Goal: Information Seeking & Learning: Learn about a topic

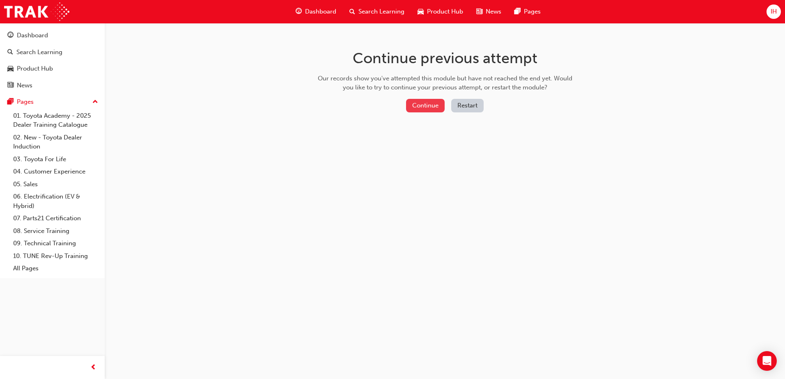
click at [432, 107] on button "Continue" at bounding box center [425, 106] width 39 height 14
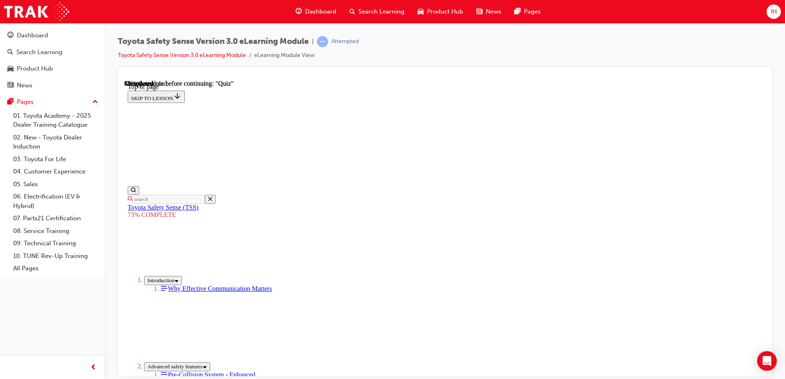
scroll to position [107, 0]
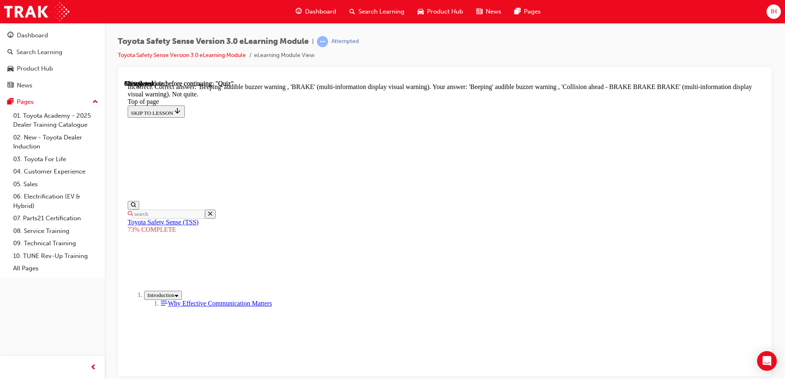
scroll to position [269, 0]
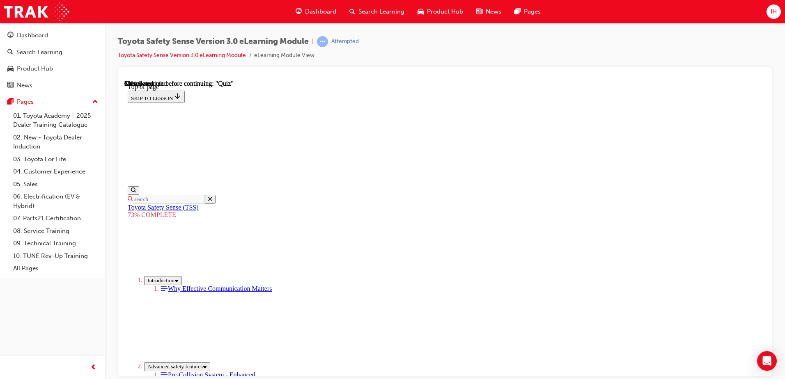
scroll to position [112, 0]
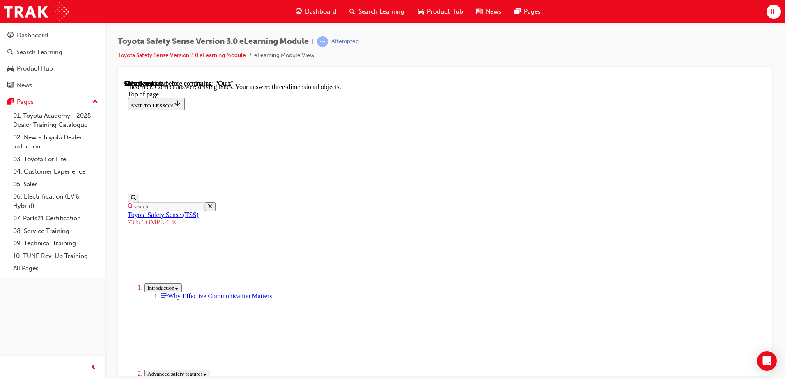
scroll to position [192, 0]
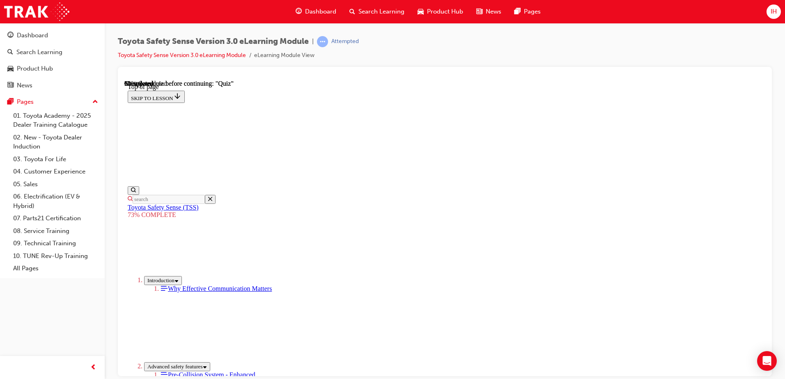
scroll to position [112, 0]
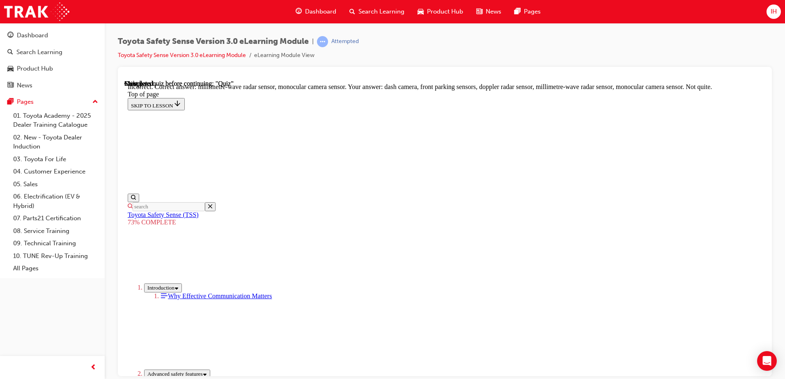
scroll to position [280, 0]
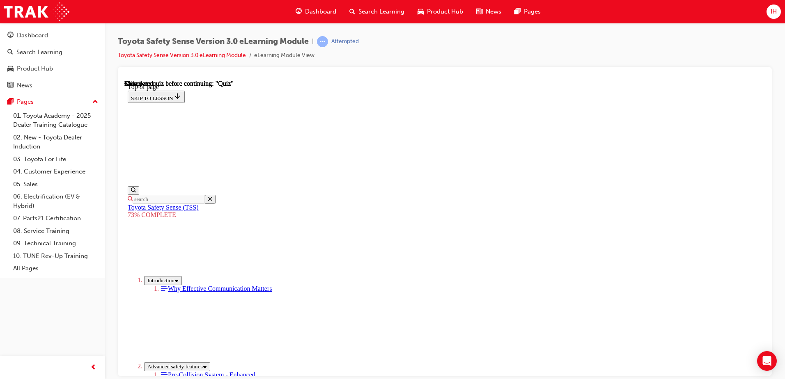
scroll to position [124, 0]
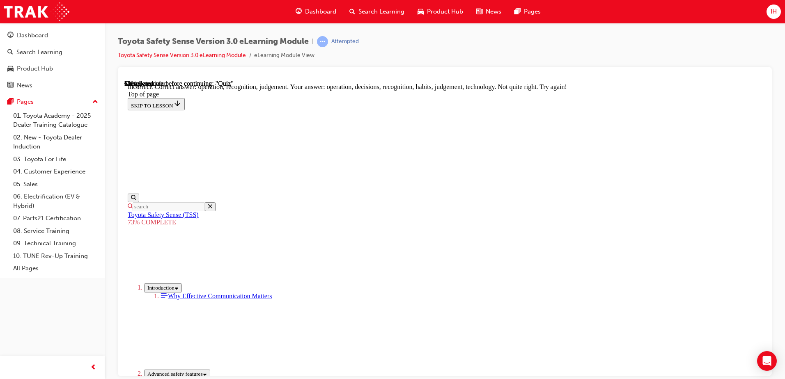
scroll to position [217, 0]
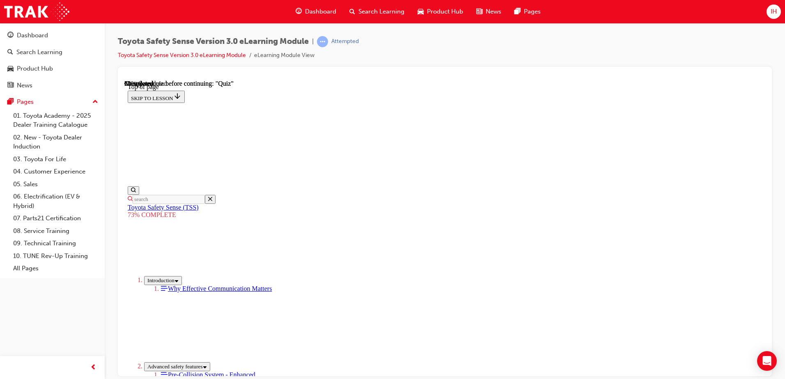
scroll to position [180, 0]
drag, startPoint x: 378, startPoint y: 150, endPoint x: 377, endPoint y: 156, distance: 6.3
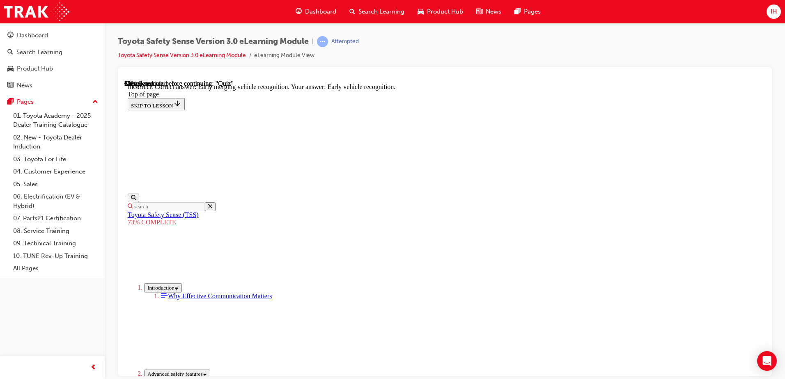
scroll to position [206, 0]
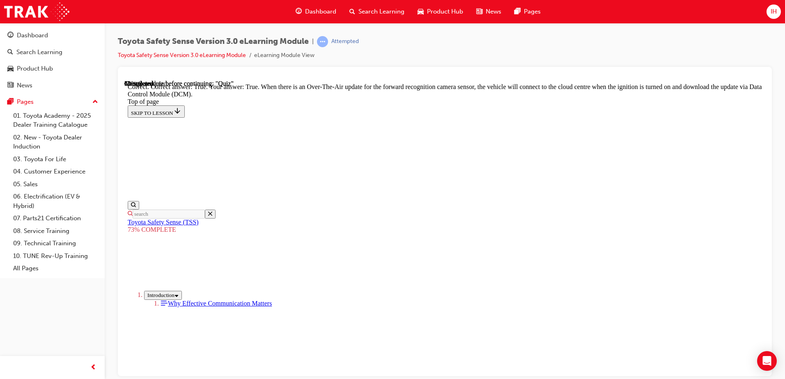
scroll to position [158, 0]
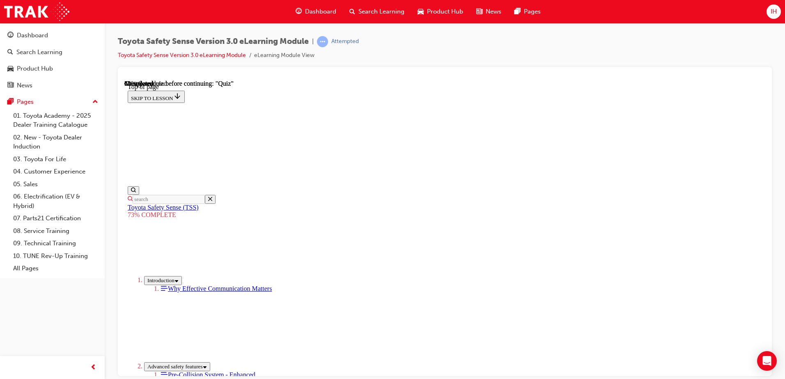
scroll to position [83, 0]
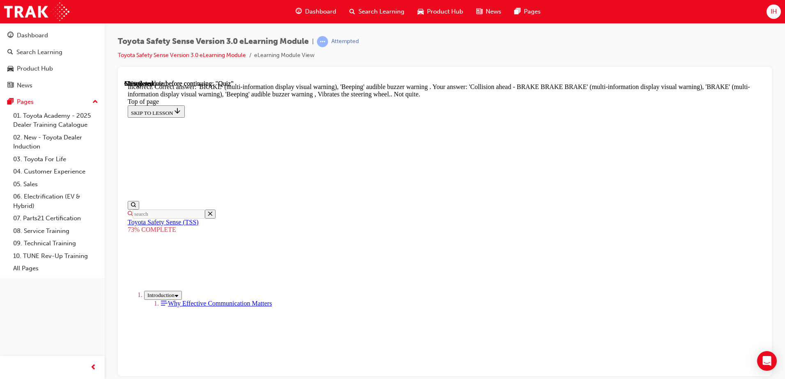
scroll to position [202, 0]
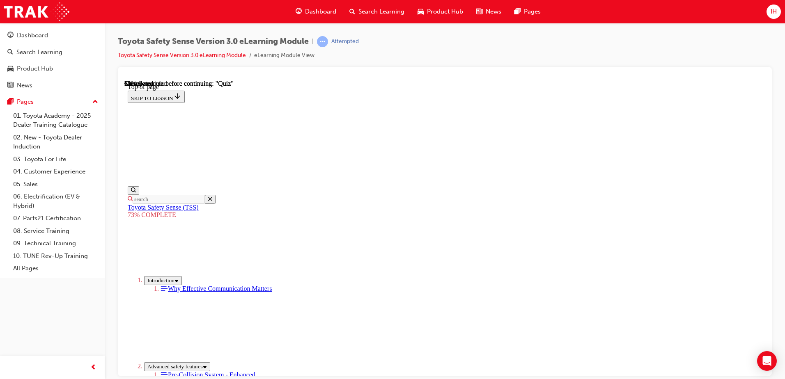
scroll to position [112, 0]
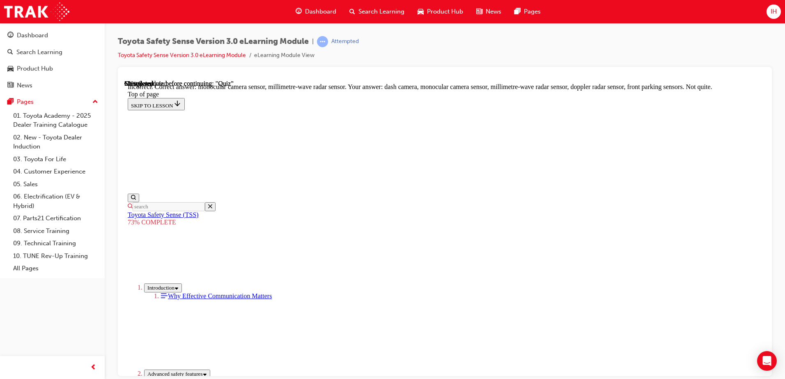
scroll to position [148, 0]
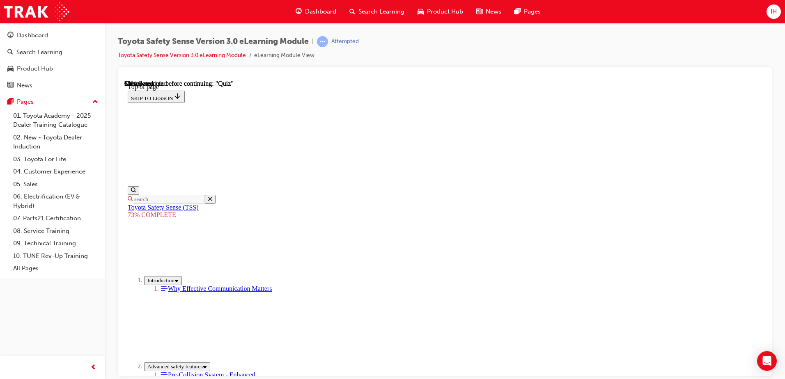
scroll to position [71, 0]
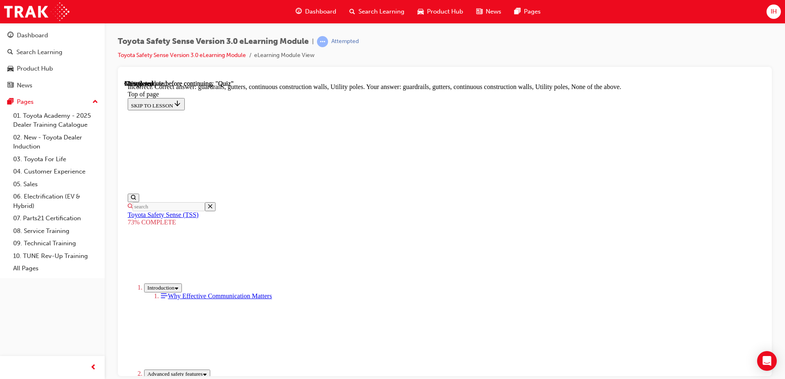
scroll to position [102, 0]
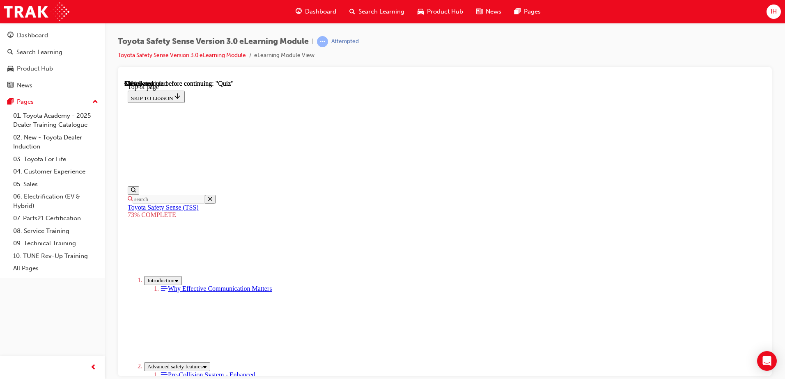
scroll to position [153, 0]
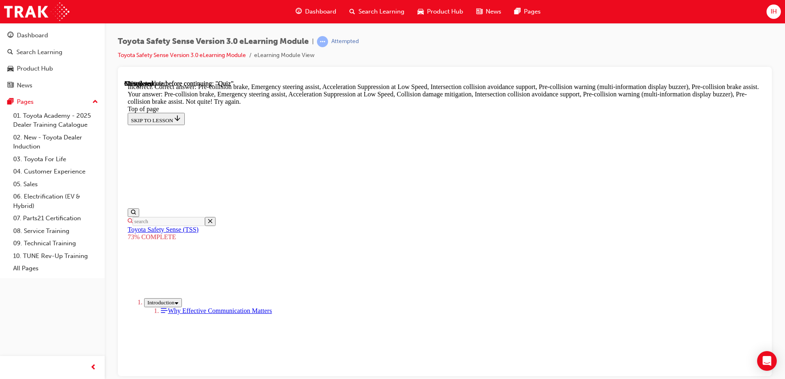
scroll to position [345, 0]
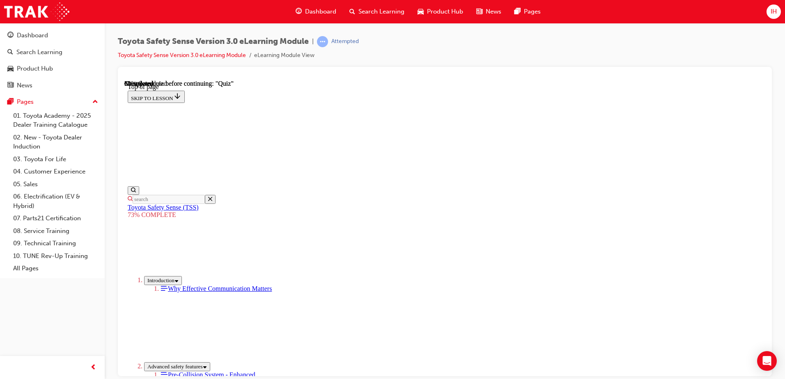
scroll to position [153, 0]
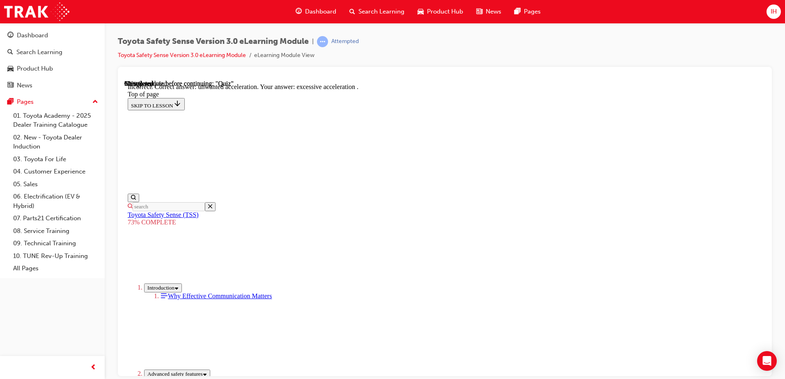
scroll to position [206, 0]
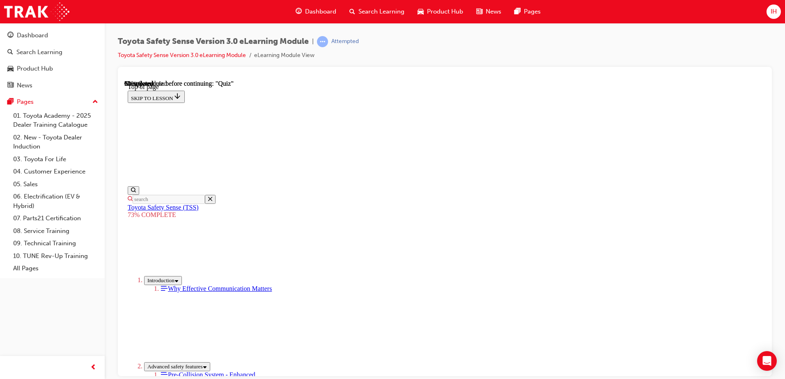
scroll to position [87, 0]
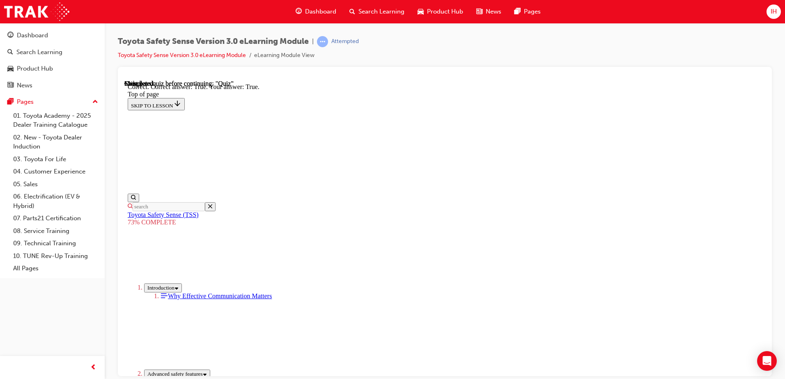
scroll to position [112, 0]
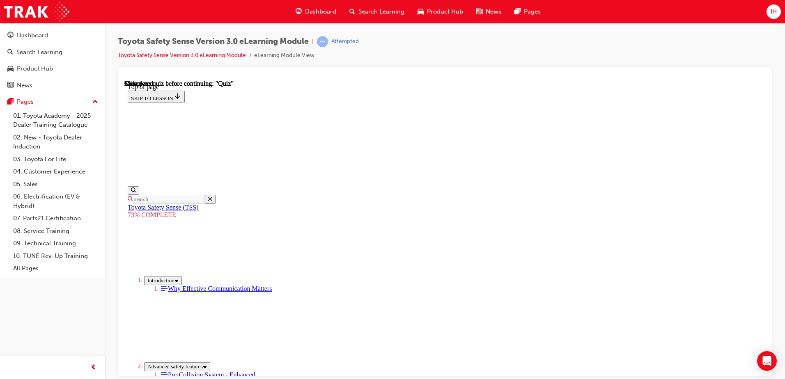
scroll to position [124, 0]
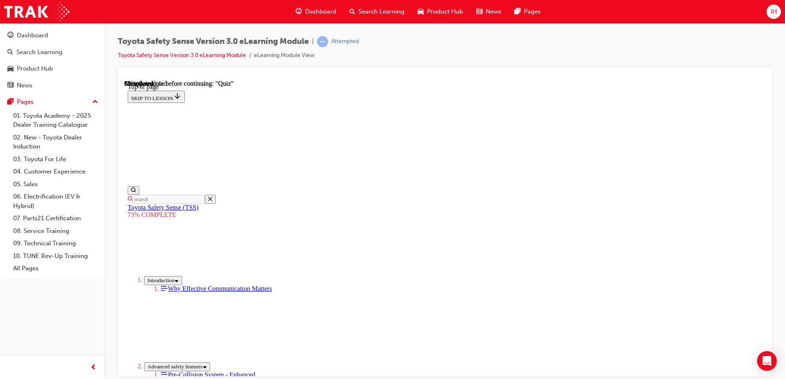
scroll to position [112, 0]
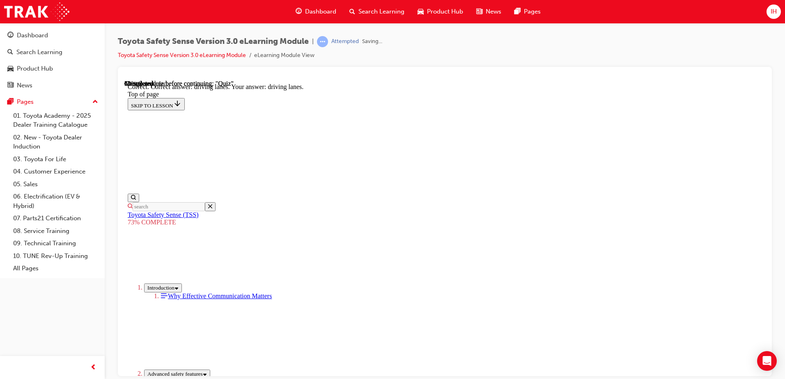
scroll to position [192, 0]
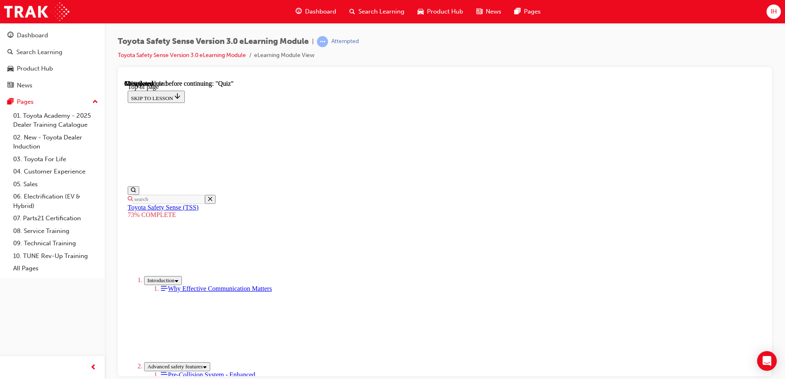
scroll to position [112, 0]
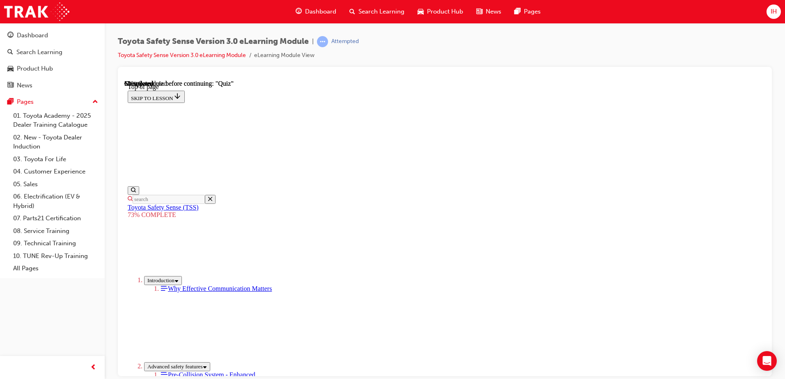
scroll to position [193, 0]
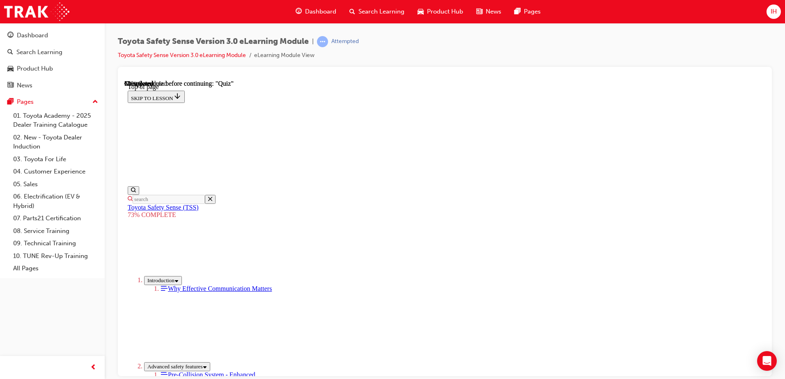
scroll to position [153, 0]
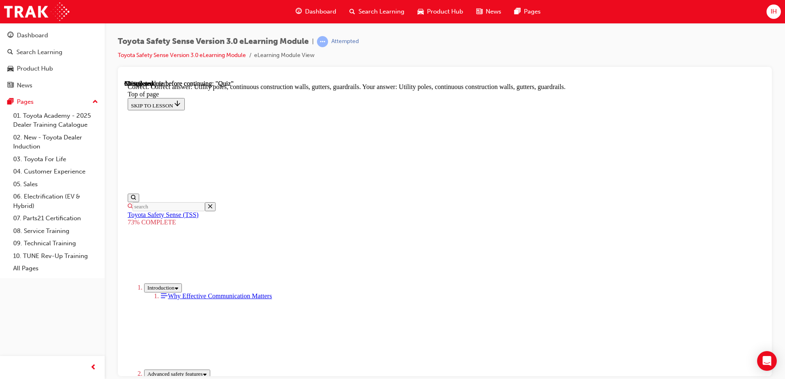
scroll to position [225, 0]
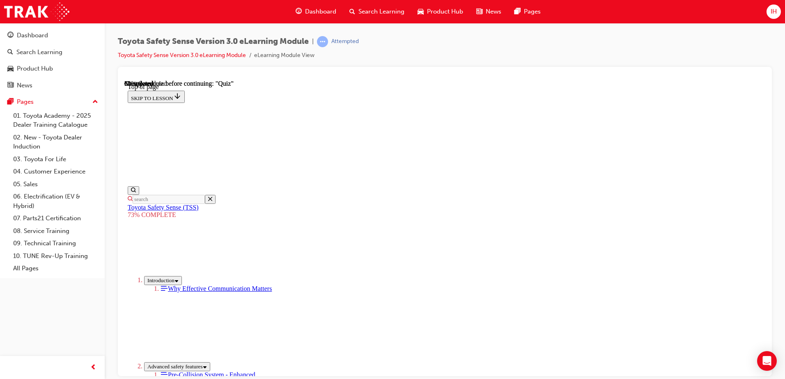
scroll to position [194, 0]
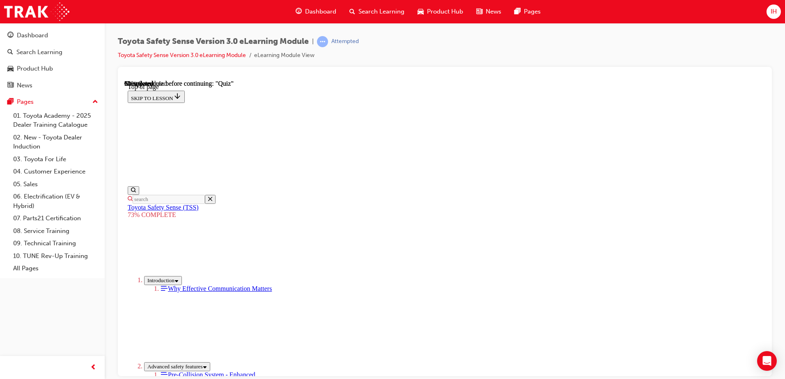
scroll to position [153, 0]
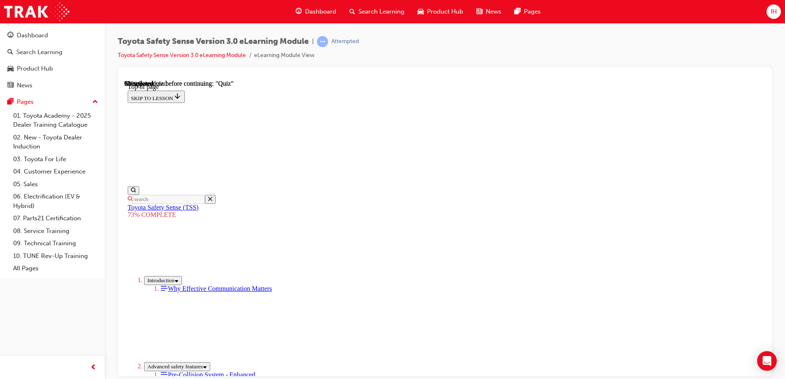
scroll to position [235, 0]
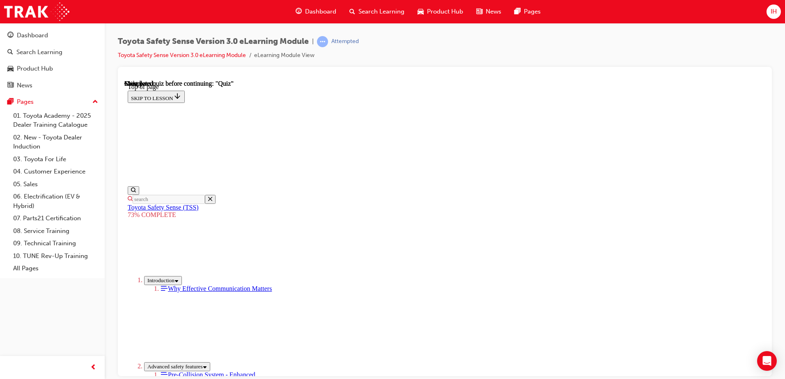
scroll to position [124, 0]
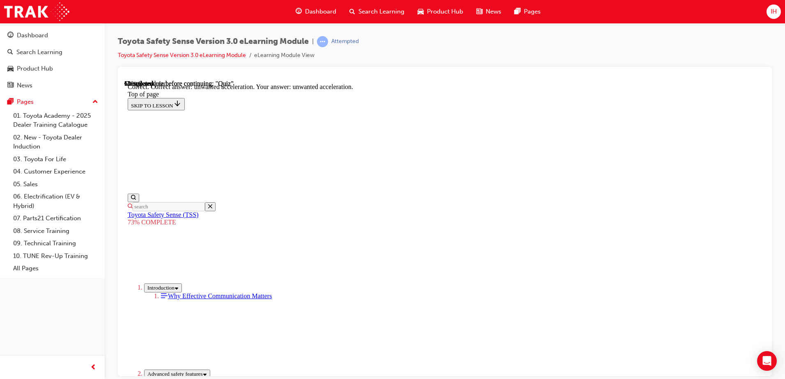
scroll to position [206, 0]
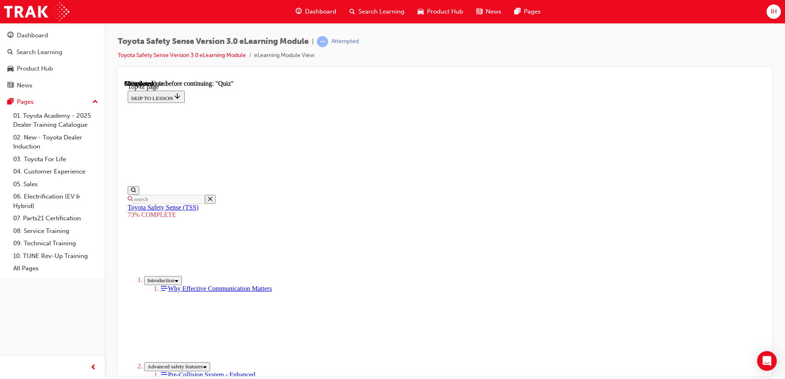
scroll to position [194, 0]
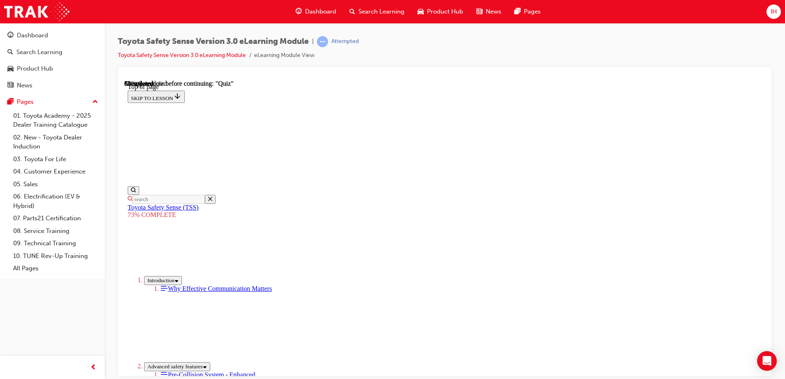
scroll to position [194, 0]
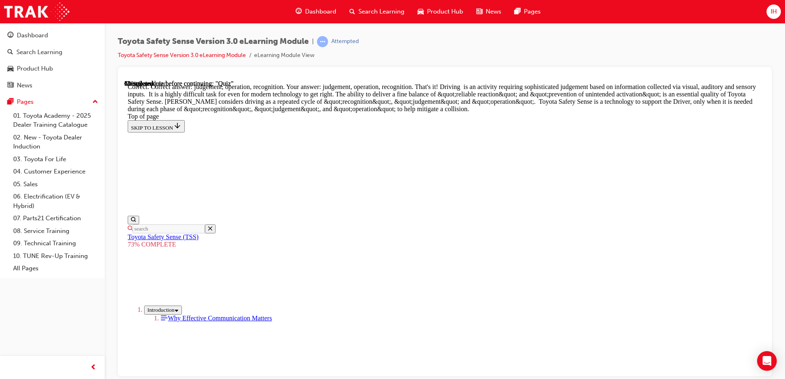
scroll to position [418, 0]
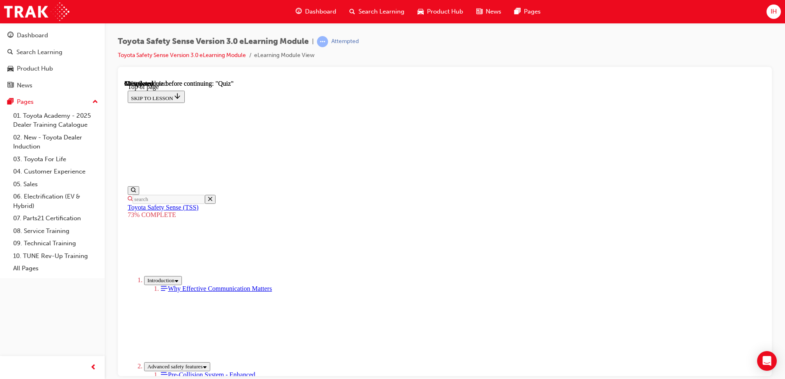
scroll to position [112, 0]
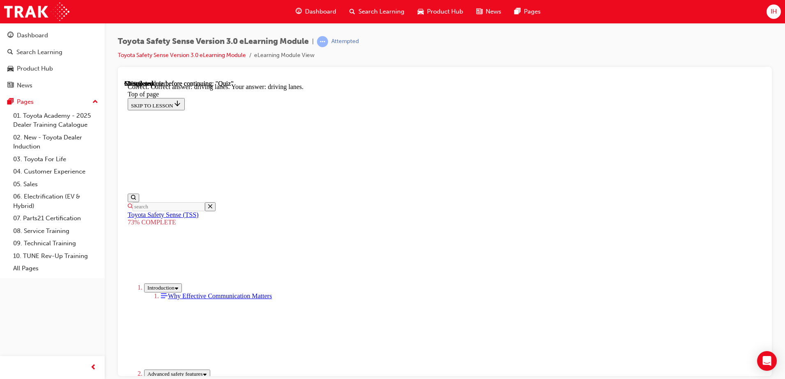
scroll to position [192, 0]
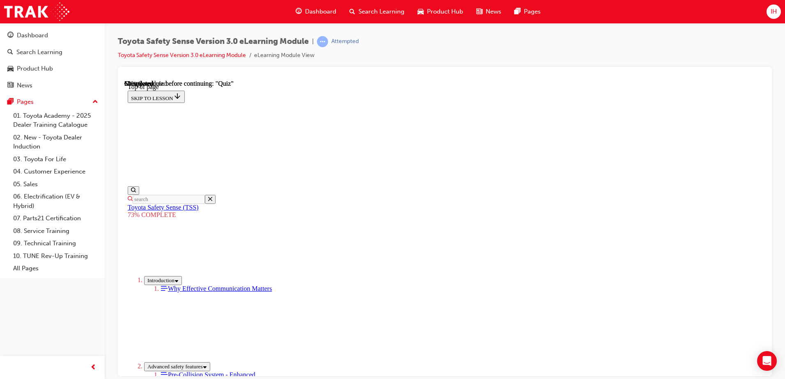
scroll to position [165, 0]
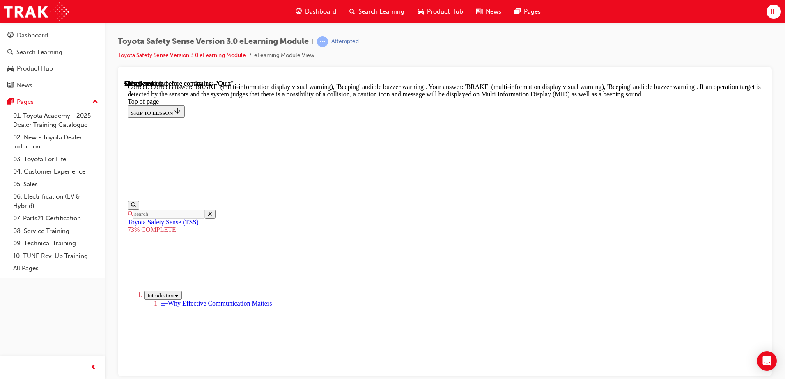
scroll to position [288, 0]
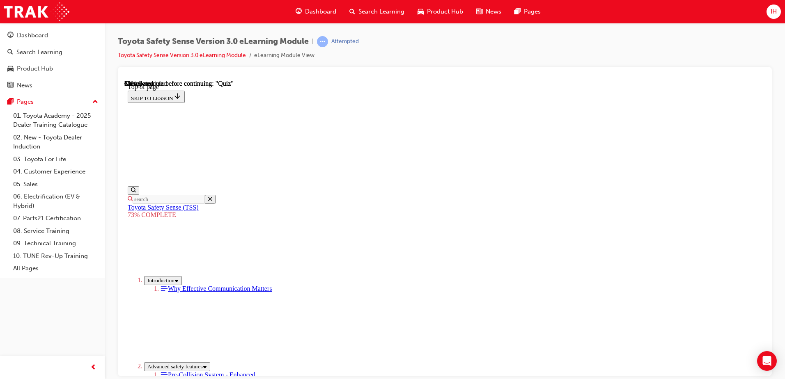
scroll to position [112, 0]
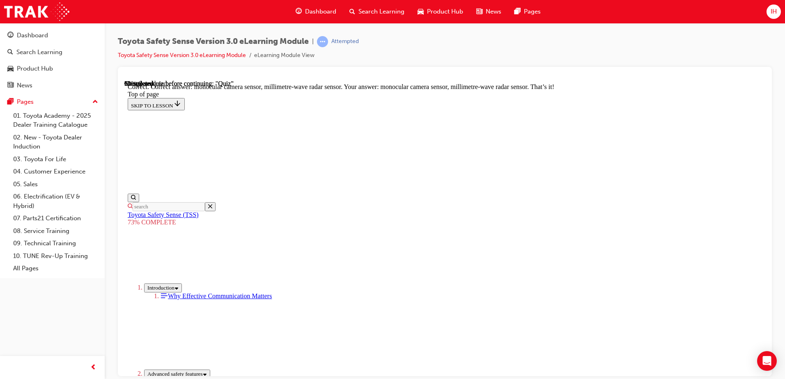
scroll to position [280, 0]
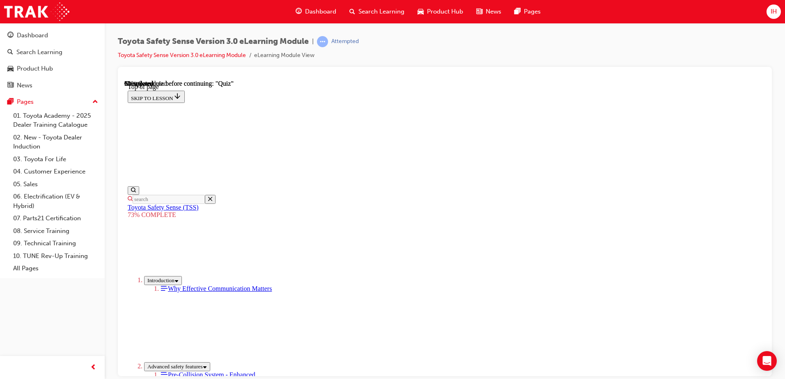
scroll to position [112, 0]
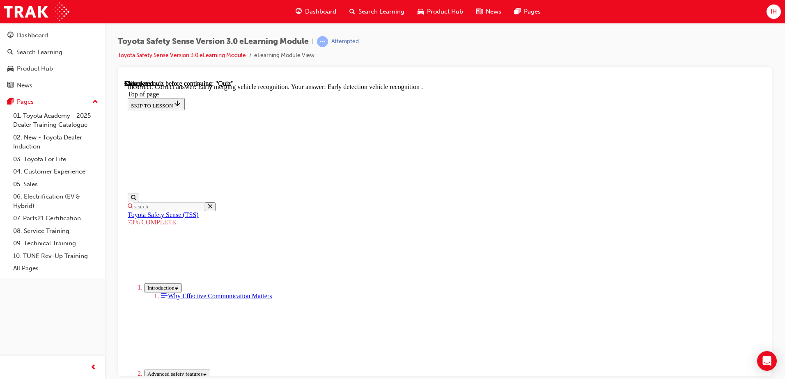
scroll to position [206, 0]
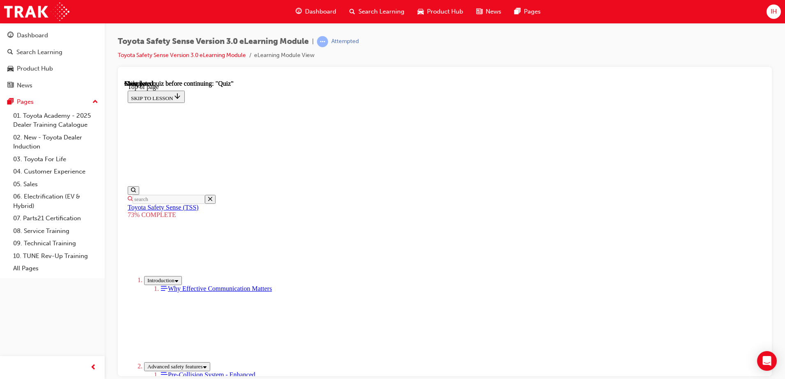
scroll to position [124, 0]
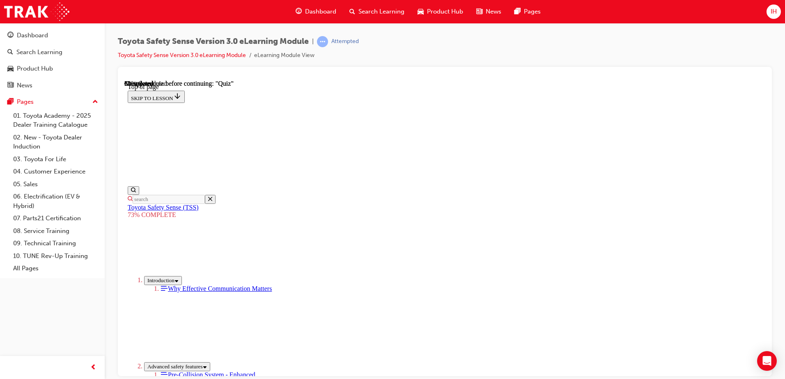
scroll to position [112, 0]
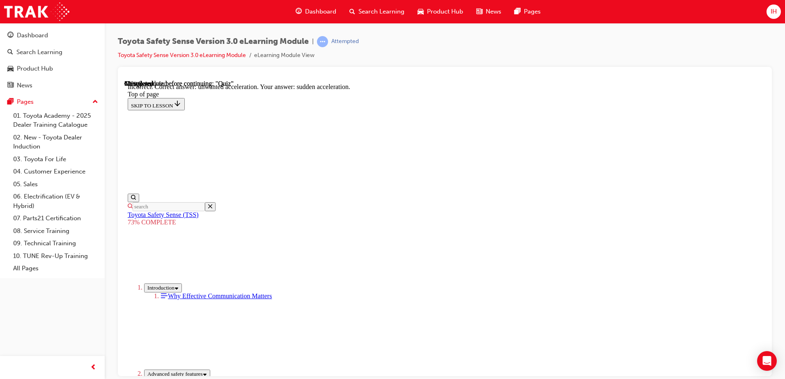
scroll to position [206, 0]
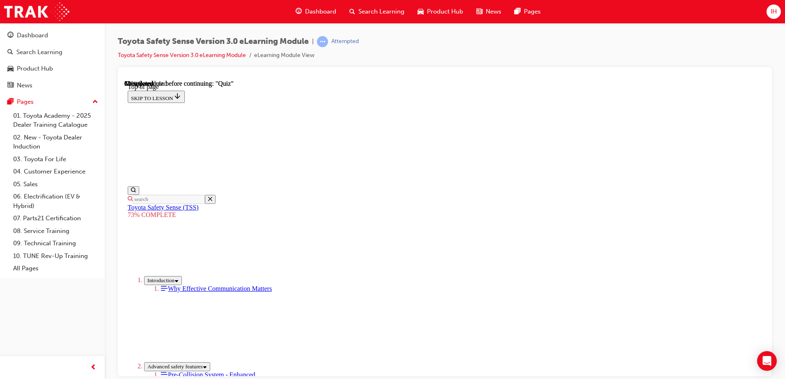
scroll to position [112, 0]
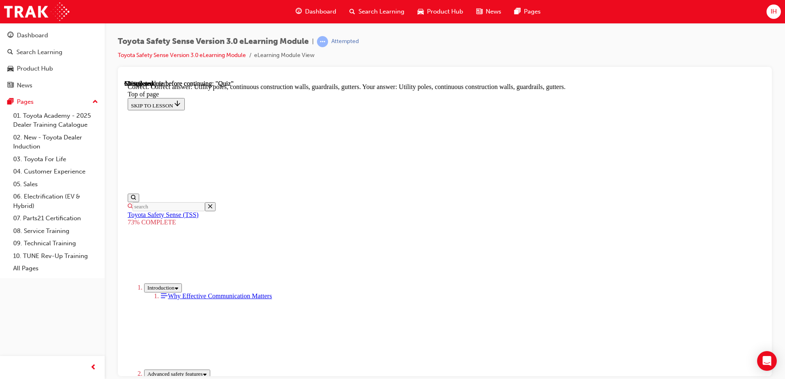
scroll to position [225, 0]
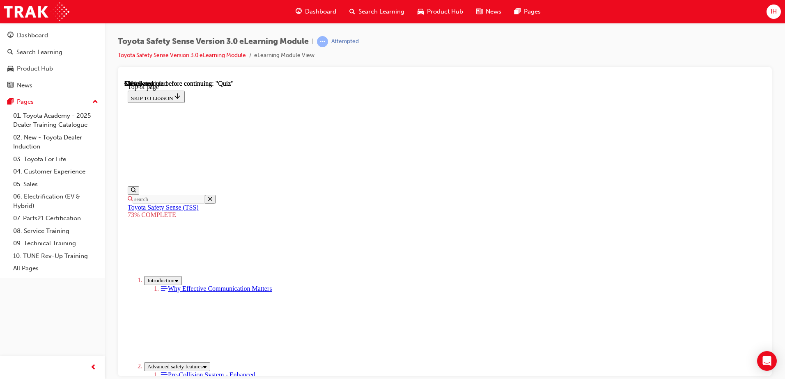
scroll to position [30, 0]
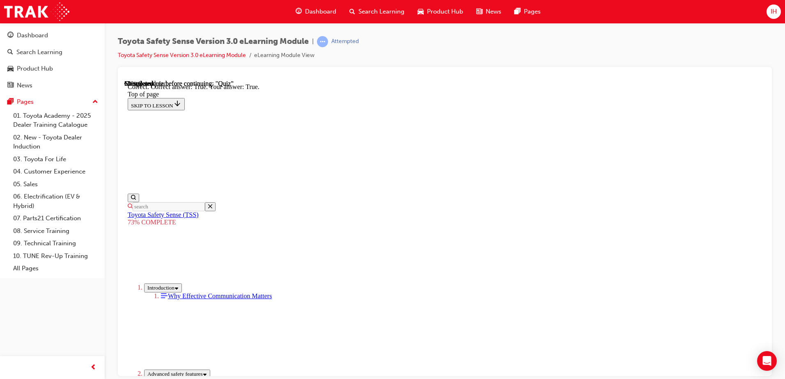
scroll to position [112, 0]
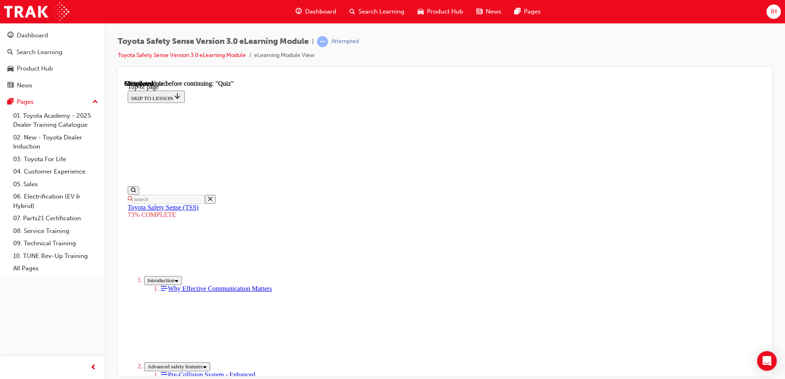
scroll to position [166, 0]
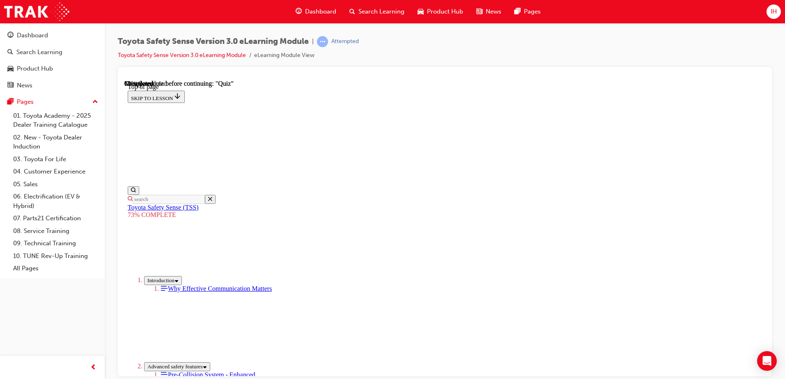
scroll to position [235, 0]
drag, startPoint x: 494, startPoint y: 337, endPoint x: 491, endPoint y: 342, distance: 6.8
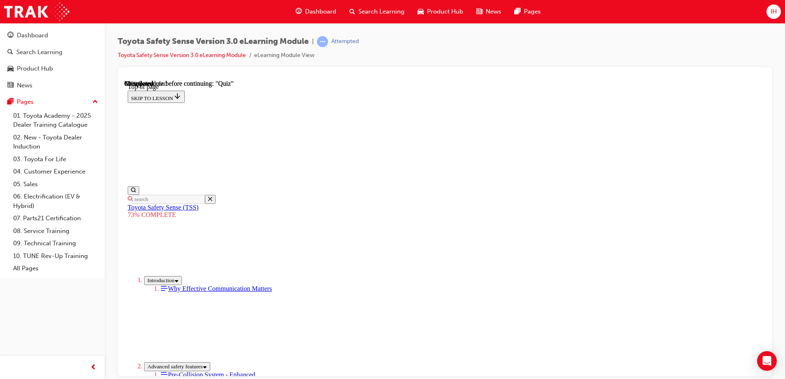
scroll to position [112, 0]
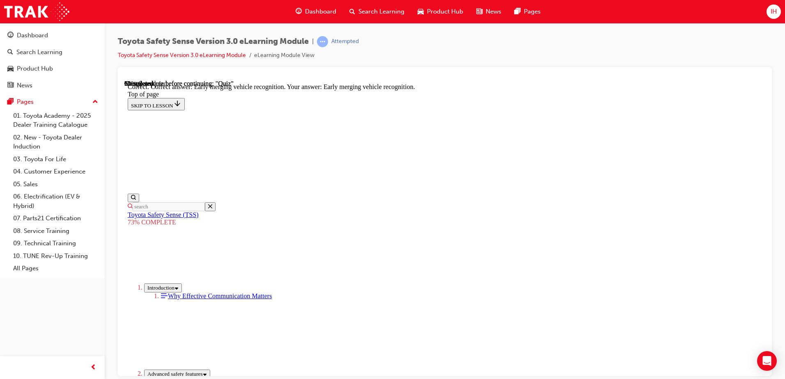
scroll to position [206, 0]
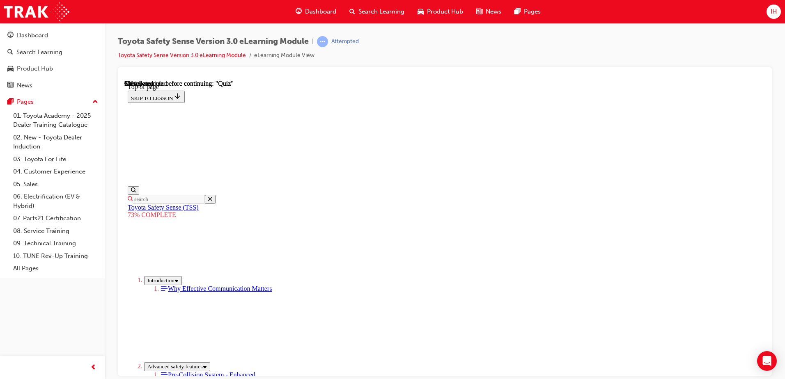
scroll to position [153, 0]
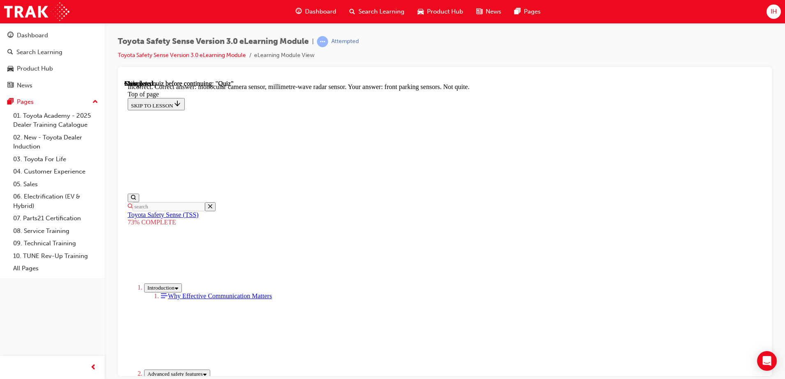
scroll to position [280, 0]
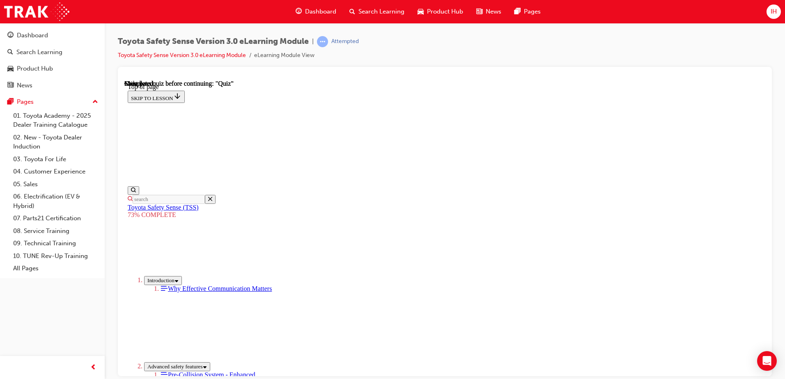
scroll to position [30, 0]
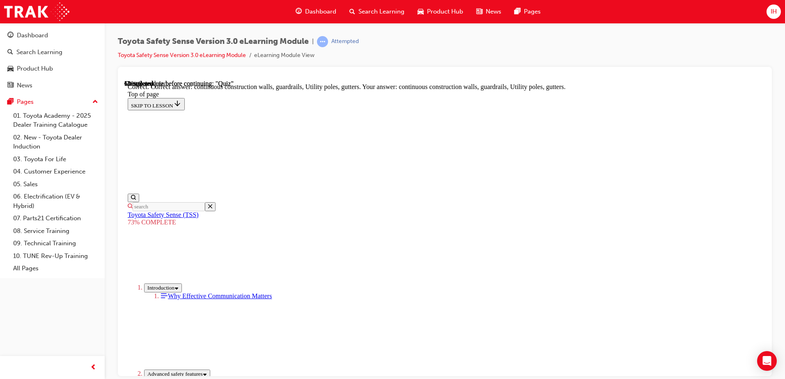
scroll to position [225, 0]
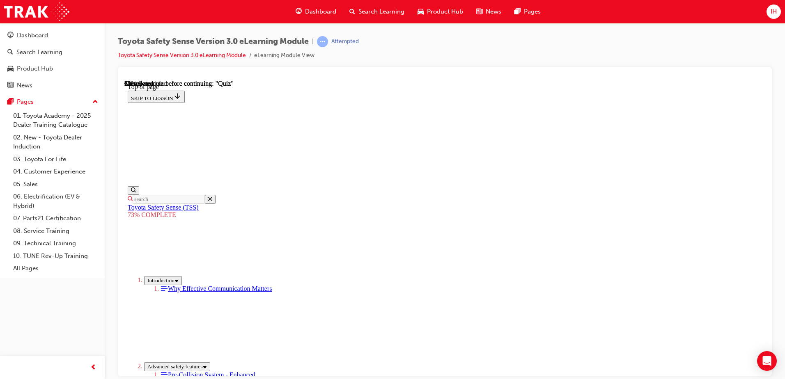
scroll to position [87, 0]
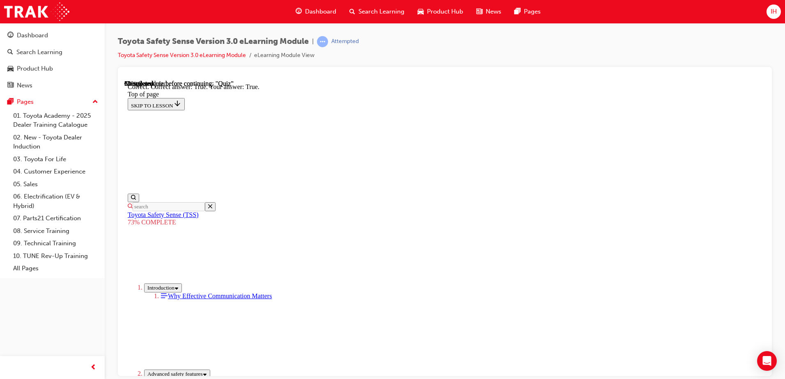
scroll to position [112, 0]
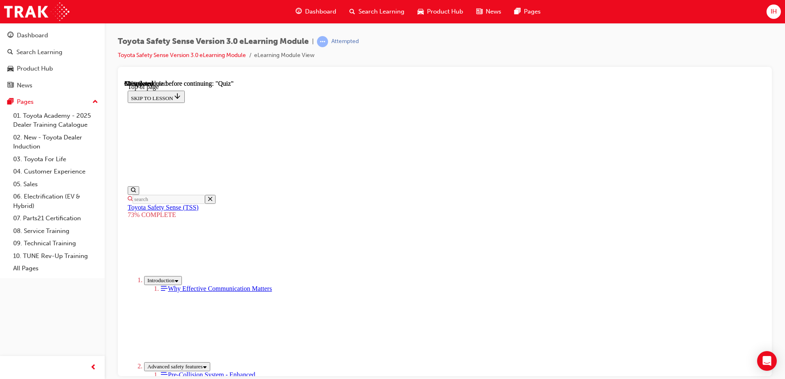
scroll to position [186, 0]
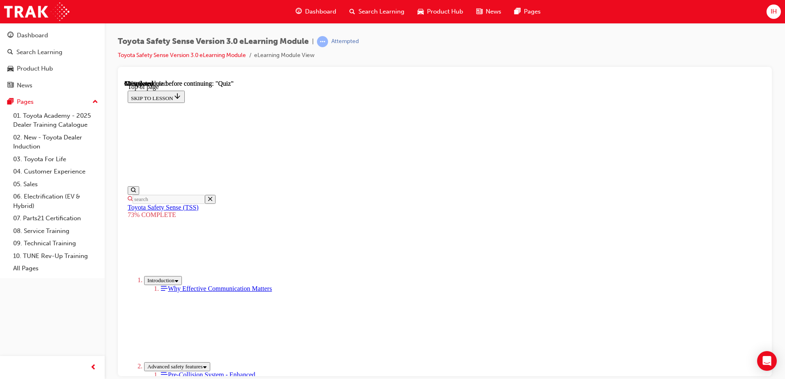
scroll to position [112, 0]
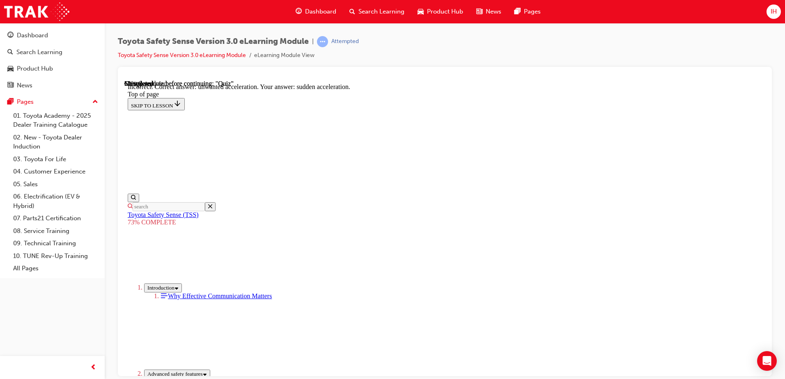
scroll to position [206, 0]
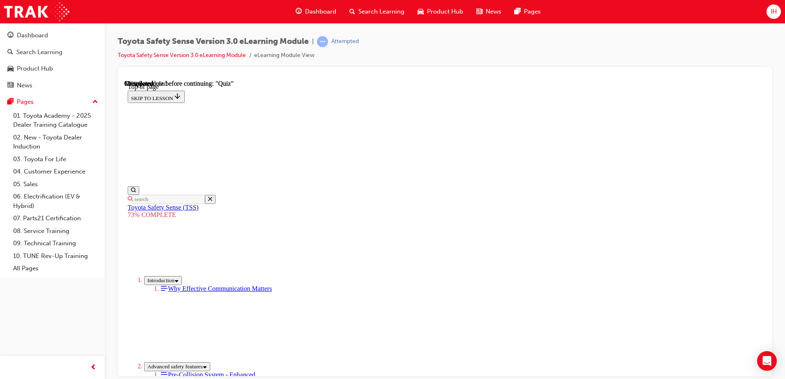
scroll to position [112, 0]
drag, startPoint x: 335, startPoint y: 314, endPoint x: 356, endPoint y: 318, distance: 21.3
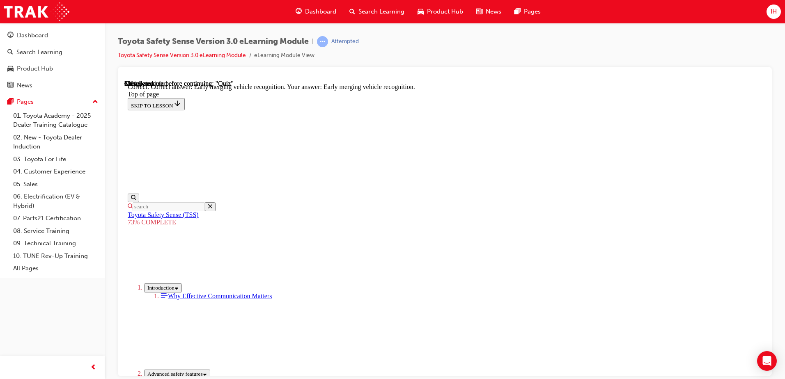
scroll to position [206, 0]
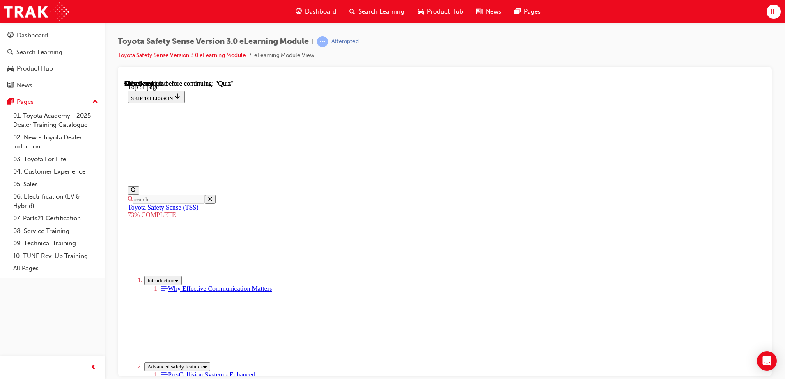
drag, startPoint x: 411, startPoint y: 259, endPoint x: 409, endPoint y: 265, distance: 6.8
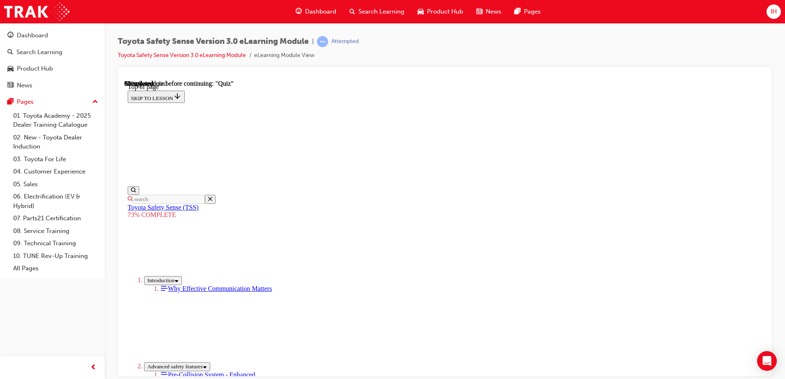
scroll to position [112, 0]
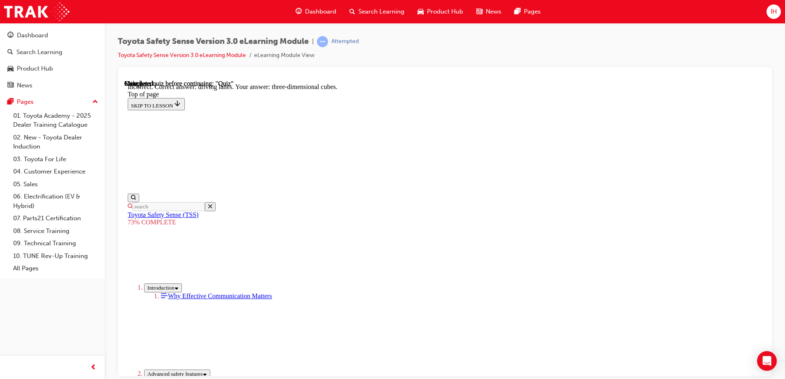
scroll to position [192, 0]
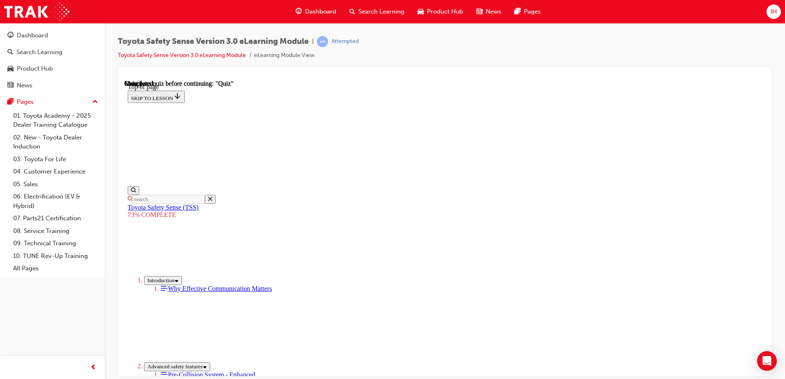
scroll to position [124, 0]
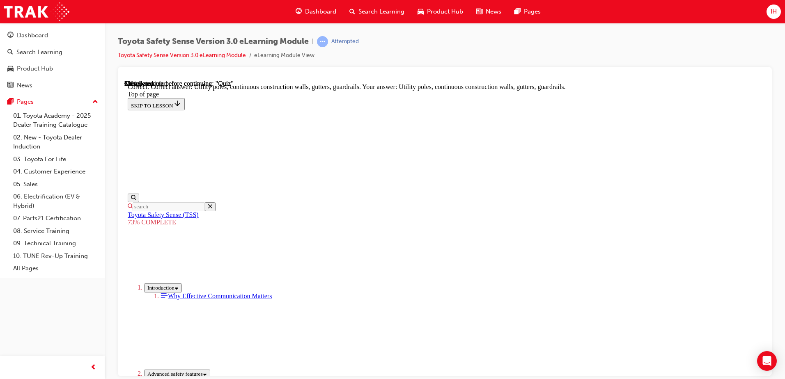
scroll to position [225, 0]
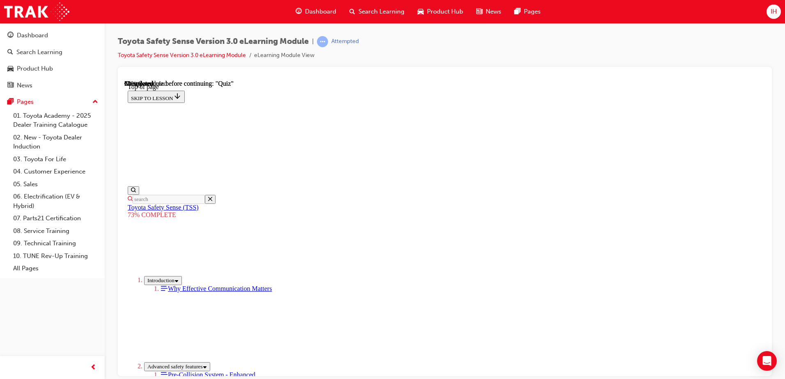
scroll to position [112, 0]
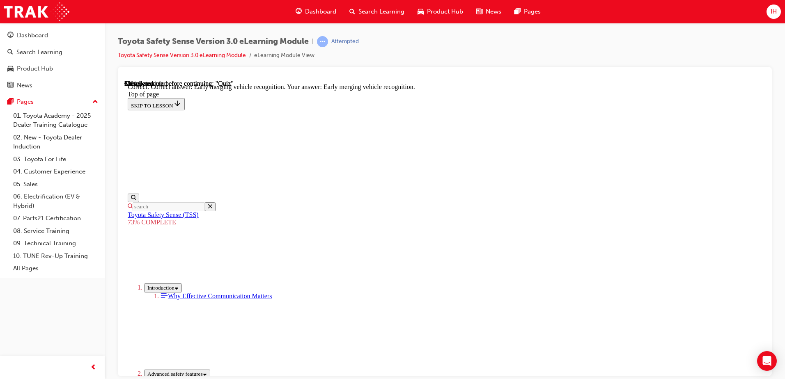
scroll to position [206, 0]
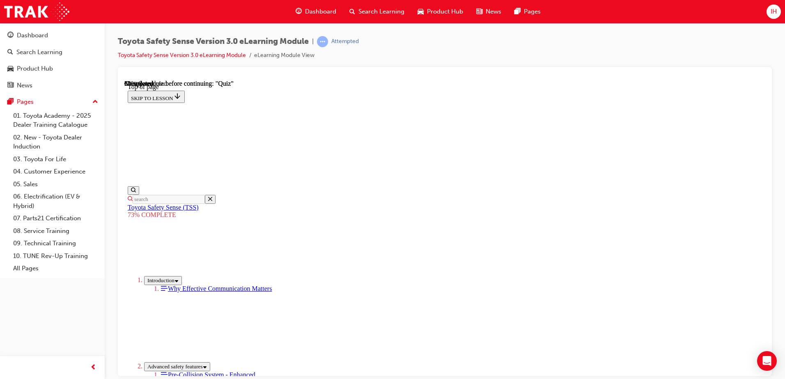
scroll to position [199, 0]
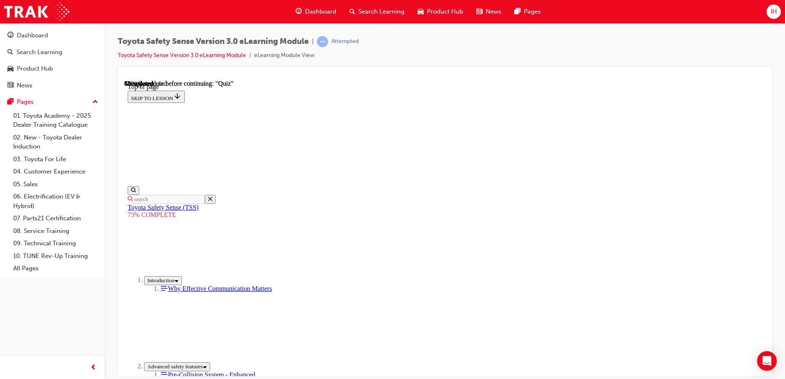
scroll to position [112, 0]
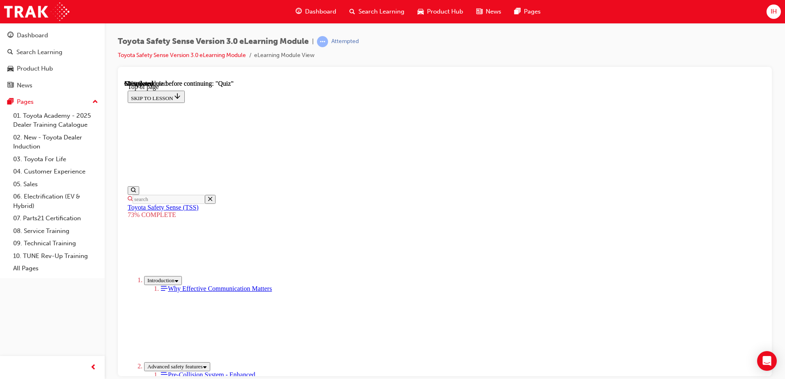
scroll to position [103, 0]
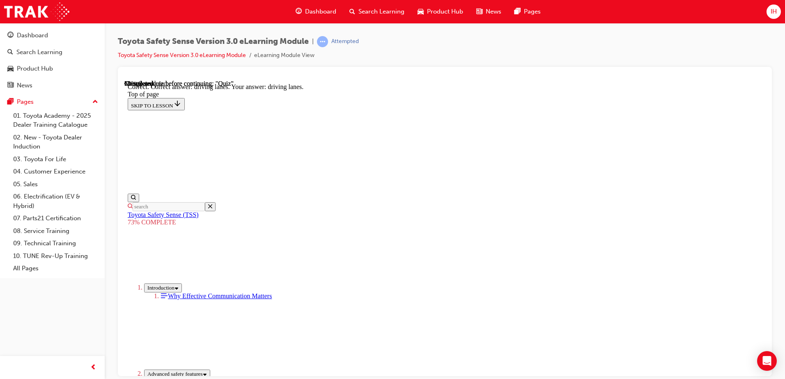
scroll to position [192, 0]
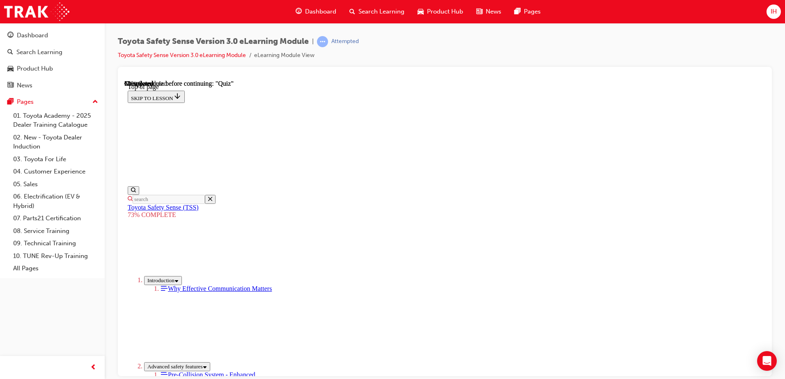
scroll to position [180, 0]
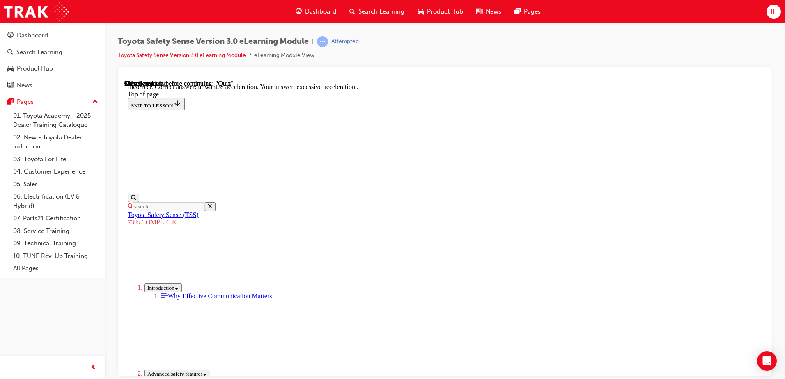
scroll to position [206, 0]
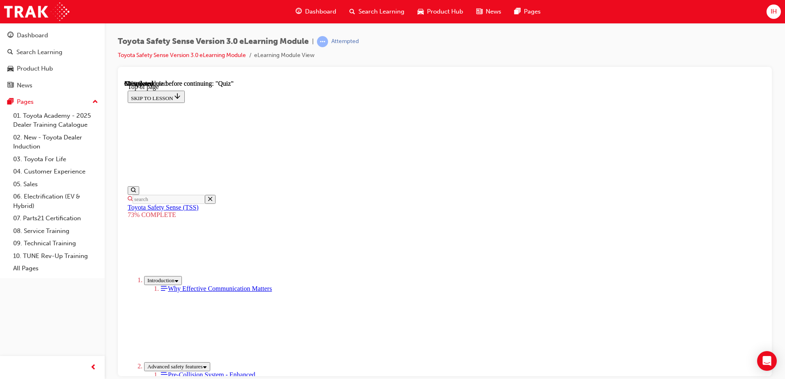
scroll to position [73, 0]
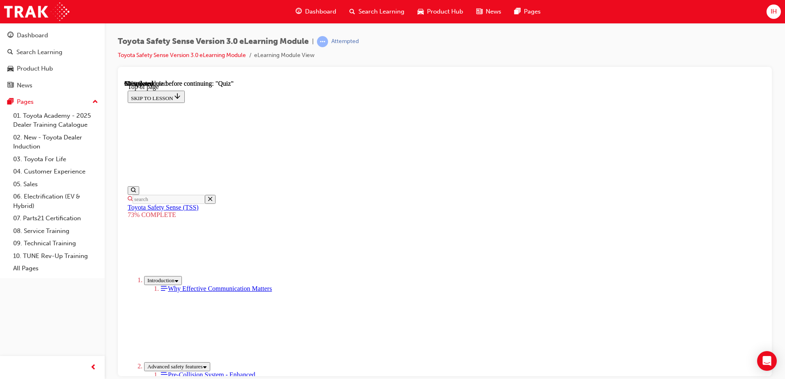
scroll to position [145, 0]
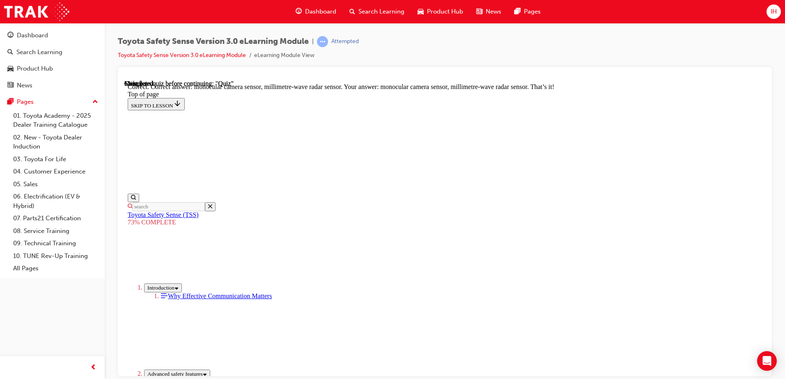
scroll to position [280, 0]
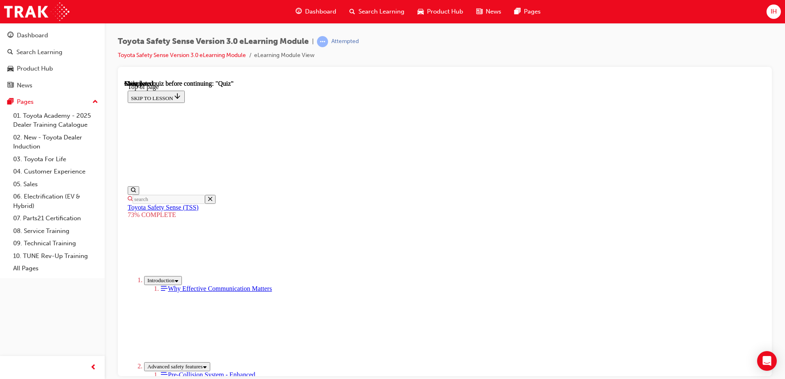
scroll to position [124, 0]
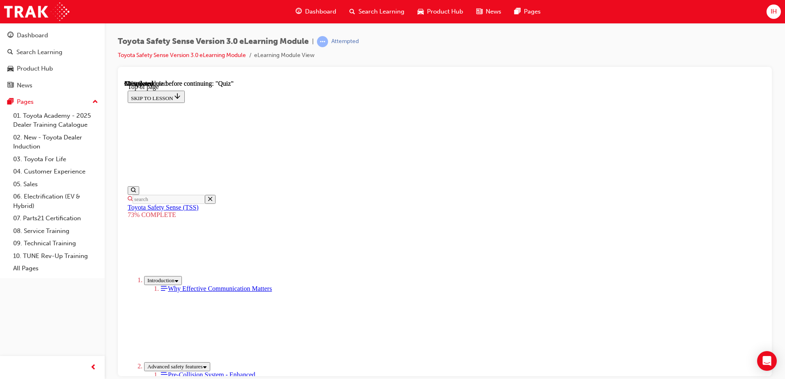
scroll to position [71, 0]
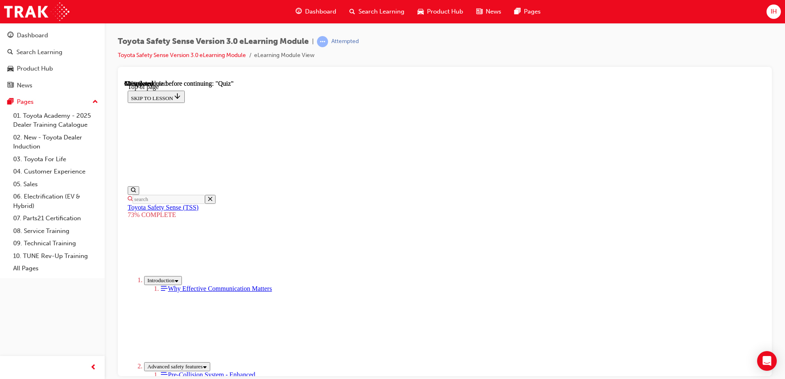
scroll to position [112, 0]
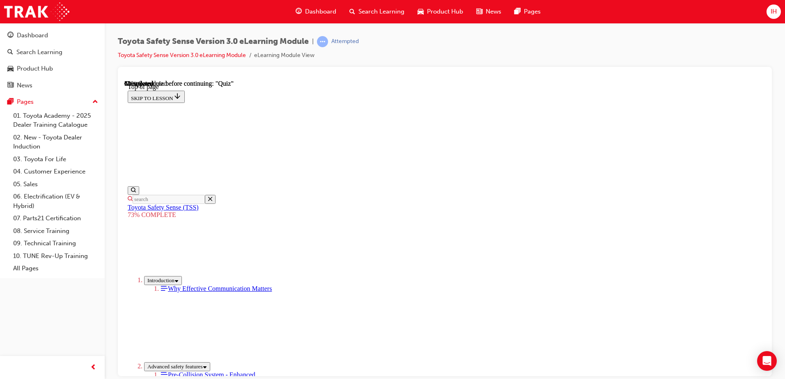
scroll to position [194, 0]
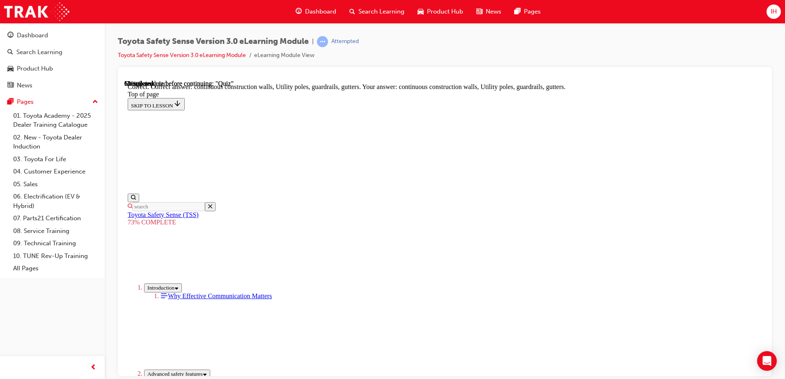
scroll to position [225, 0]
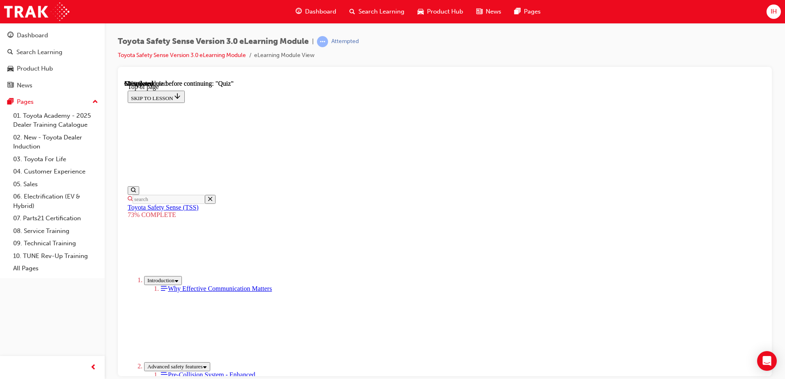
scroll to position [112, 0]
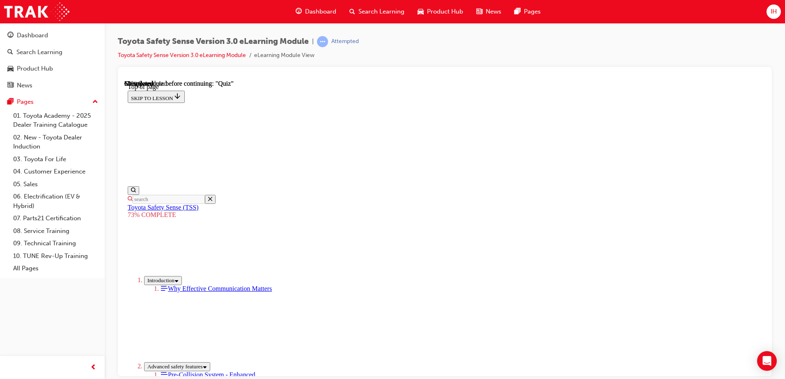
scroll to position [153, 0]
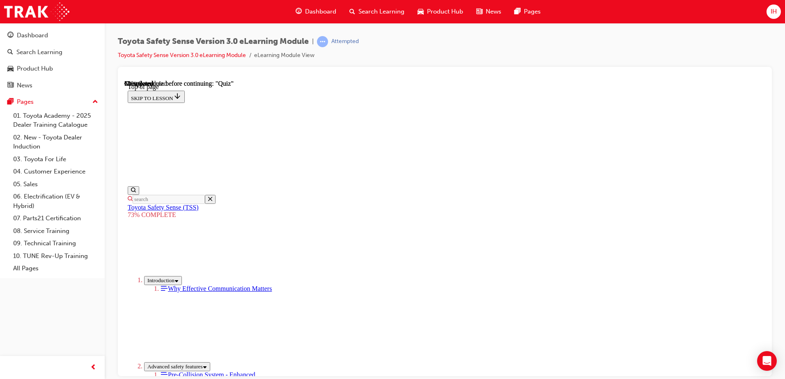
scroll to position [274, 0]
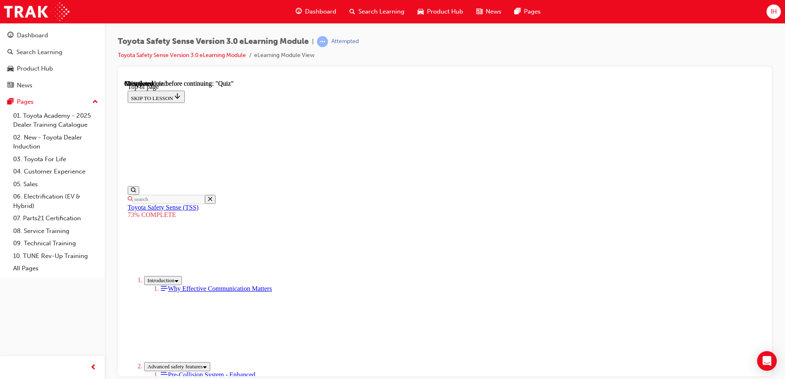
scroll to position [112, 0]
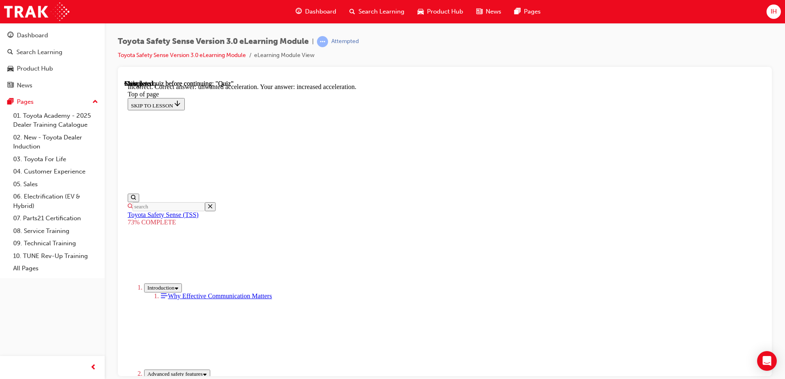
scroll to position [206, 0]
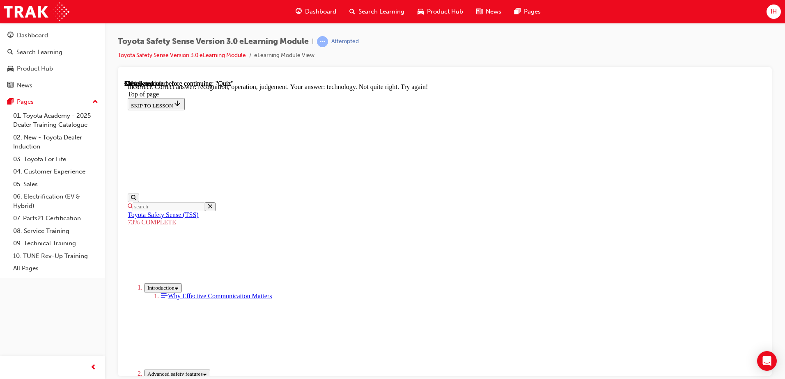
scroll to position [340, 0]
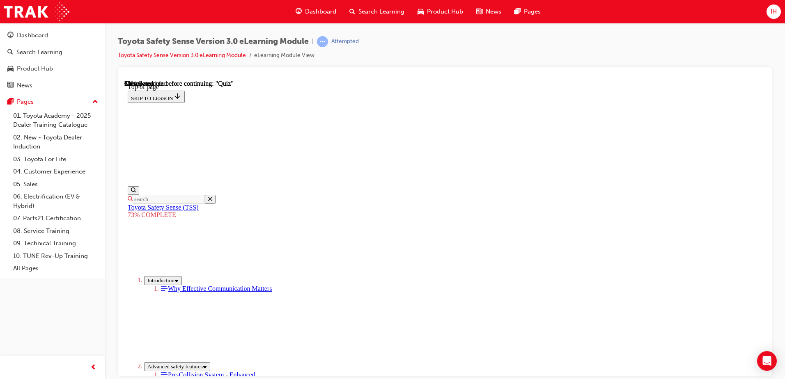
scroll to position [71, 0]
drag, startPoint x: 515, startPoint y: 316, endPoint x: 510, endPoint y: 312, distance: 6.1
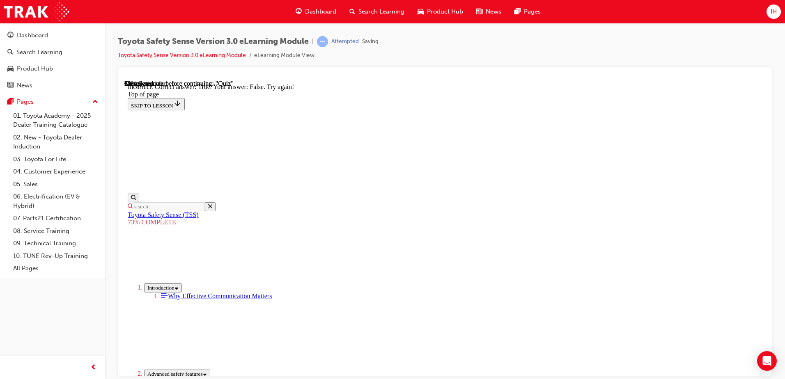
scroll to position [139, 0]
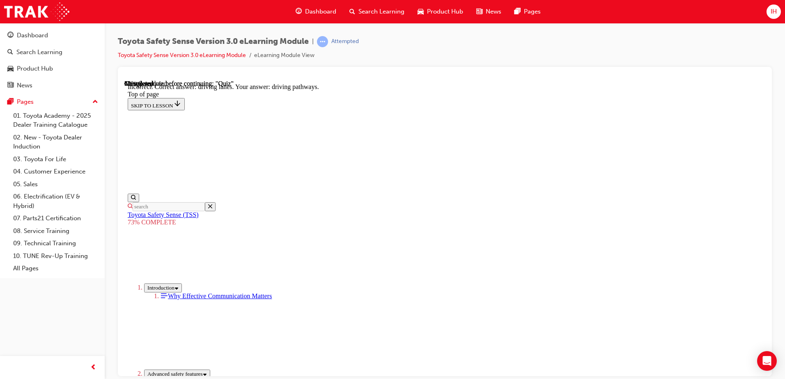
scroll to position [192, 0]
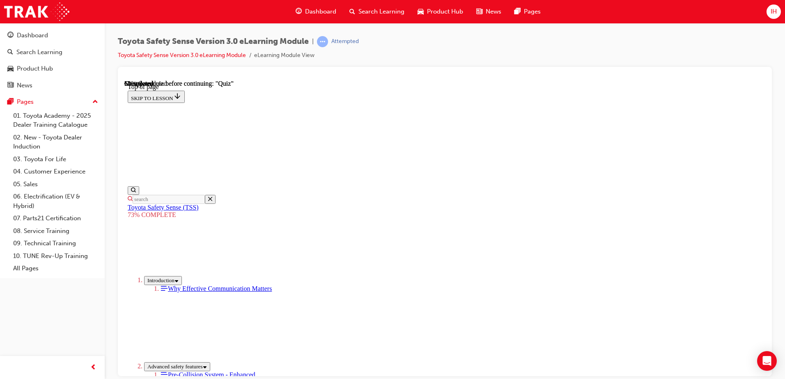
scroll to position [180, 0]
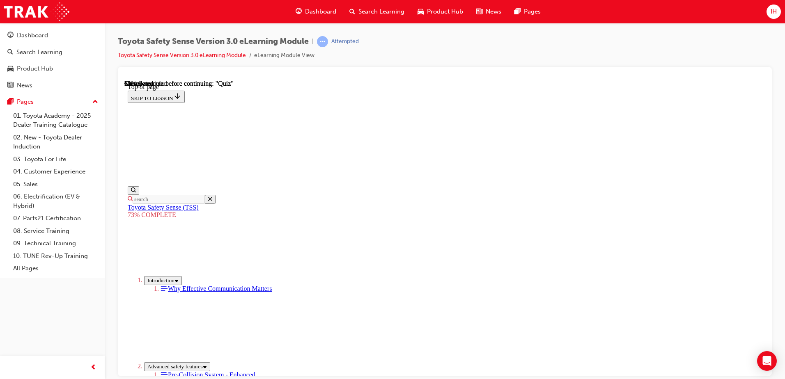
scroll to position [153, 0]
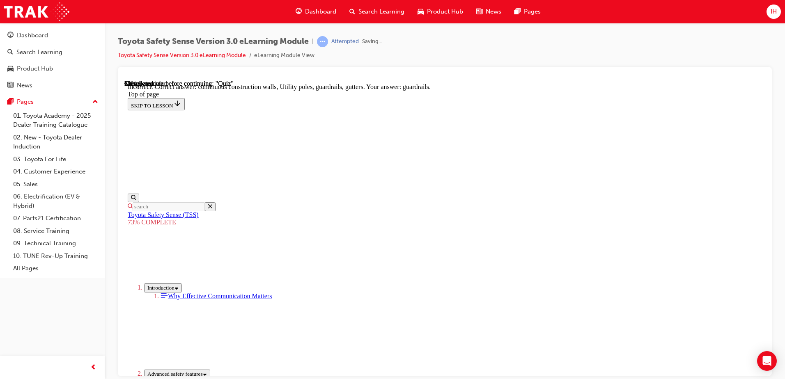
scroll to position [225, 0]
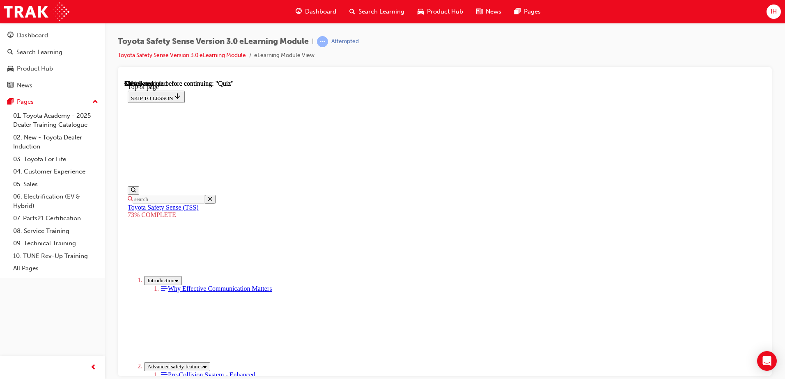
scroll to position [112, 0]
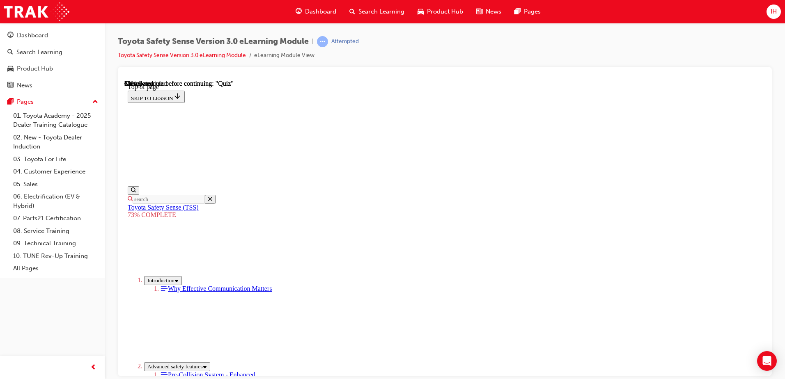
scroll to position [87, 0]
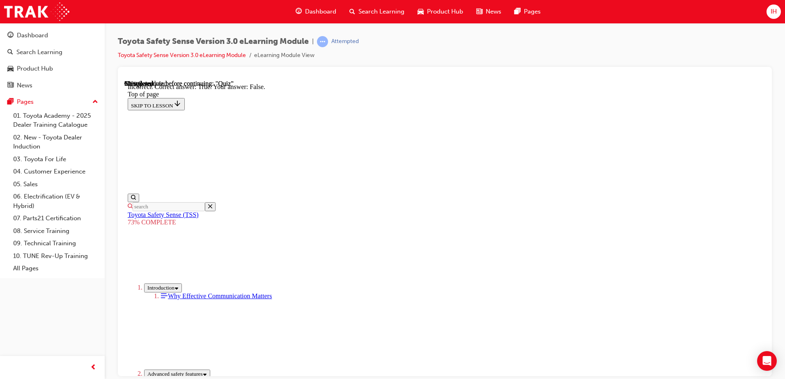
scroll to position [112, 0]
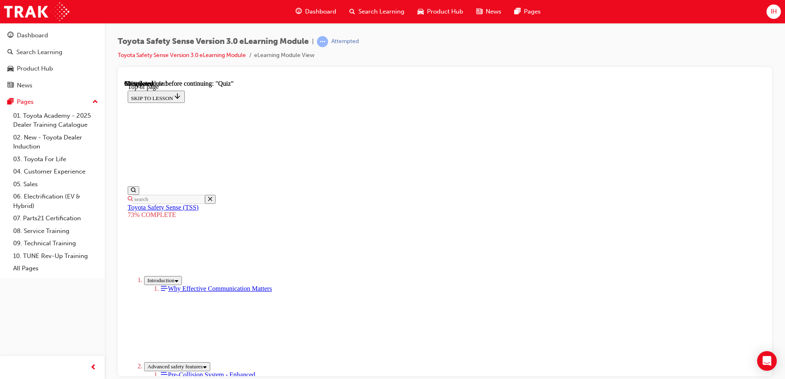
scroll to position [103, 0]
